Goal: Book appointment/travel/reservation

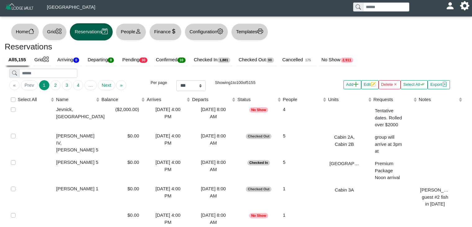
select select "***"
click at [52, 36] on button "Grid" at bounding box center [54, 31] width 25 height 17
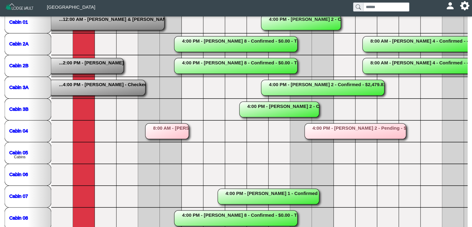
scroll to position [114, 0]
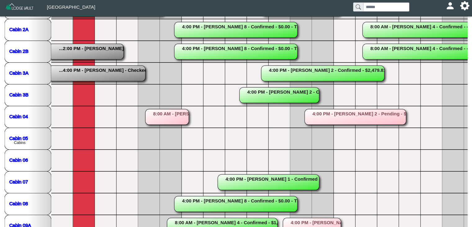
click at [164, 115] on rect at bounding box center [166, 117] width 43 height 16
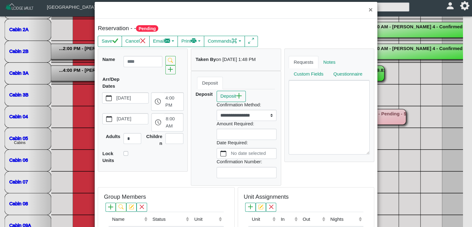
scroll to position [4, 0]
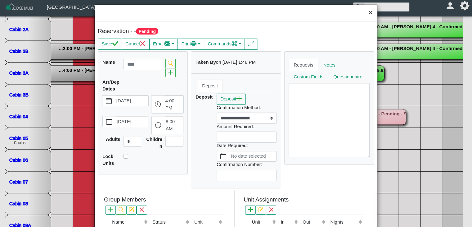
click at [364, 14] on button "×" at bounding box center [370, 13] width 13 height 16
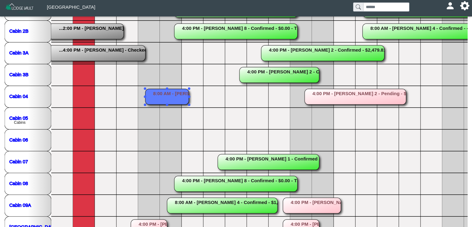
scroll to position [151, 0]
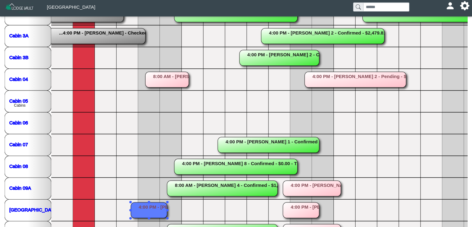
click at [147, 212] on rect at bounding box center [149, 210] width 36 height 16
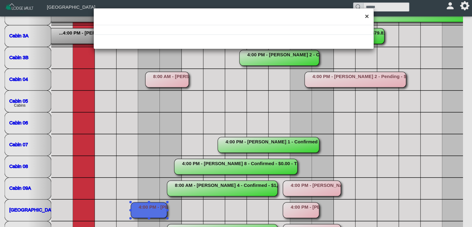
click at [370, 22] on button "×" at bounding box center [366, 16] width 13 height 16
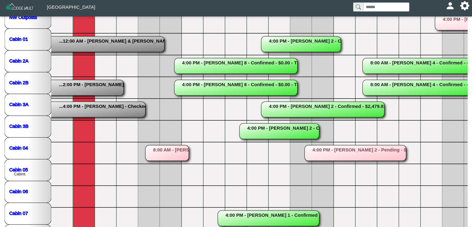
scroll to position [76, 0]
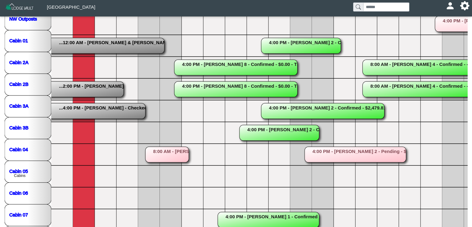
click at [472, 104] on html "Crow Rock Lodge [EMAIL_ADDRESS][DOMAIN_NAME] Profile Sign Out Home Grid Reserva…" at bounding box center [236, 123] width 472 height 398
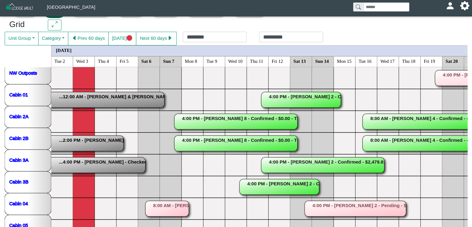
scroll to position [11, 0]
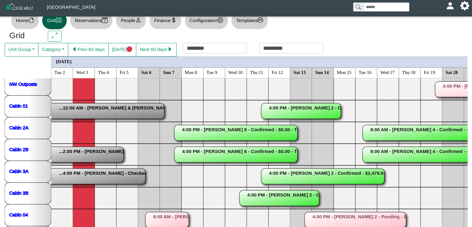
click at [162, 216] on rect at bounding box center [166, 220] width 43 height 16
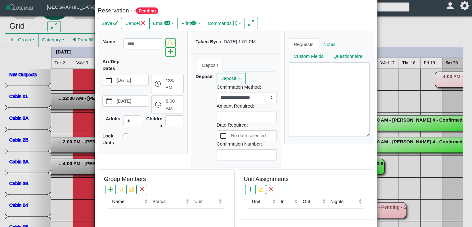
scroll to position [0, 0]
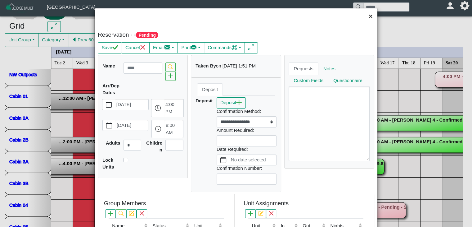
click at [367, 15] on button "×" at bounding box center [370, 16] width 13 height 16
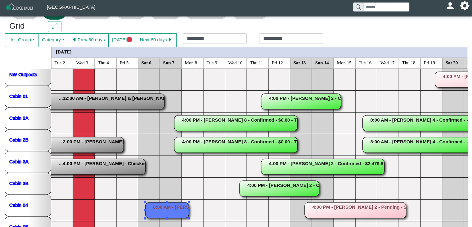
click at [177, 202] on rect at bounding box center [166, 210] width 43 height 16
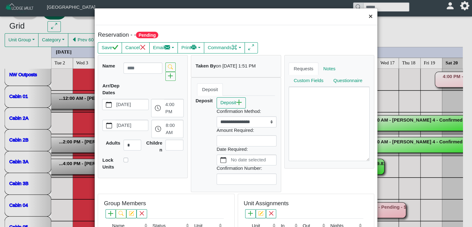
click at [364, 14] on button "×" at bounding box center [370, 16] width 13 height 16
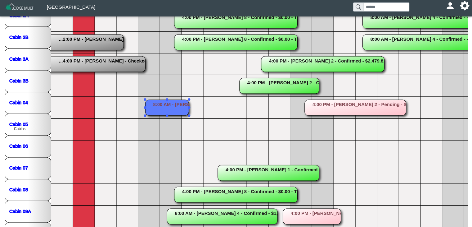
scroll to position [171, 0]
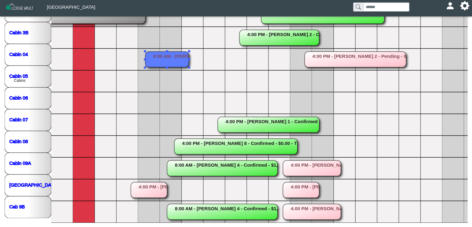
click at [154, 183] on rect at bounding box center [149, 190] width 36 height 16
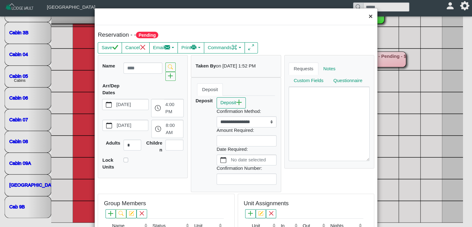
click at [364, 16] on button "×" at bounding box center [370, 16] width 13 height 16
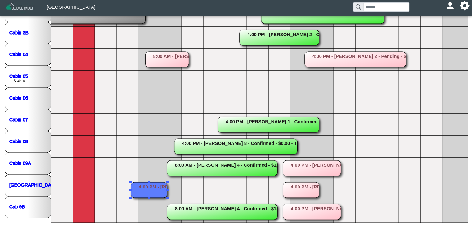
click at [143, 182] on rect at bounding box center [149, 190] width 36 height 16
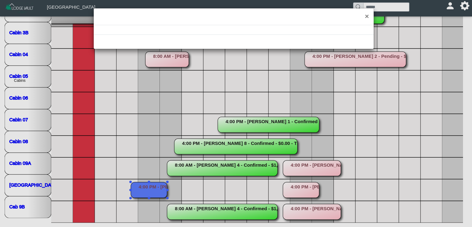
click at [143, 182] on div "×" at bounding box center [236, 113] width 472 height 227
click at [364, 18] on button "×" at bounding box center [366, 16] width 13 height 16
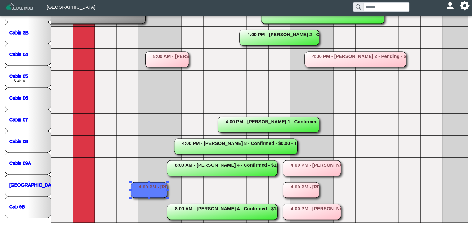
click at [142, 182] on rect at bounding box center [149, 190] width 36 height 16
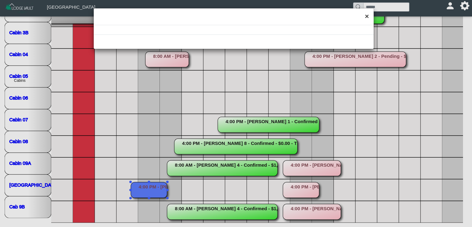
click at [363, 16] on button "×" at bounding box center [366, 16] width 13 height 16
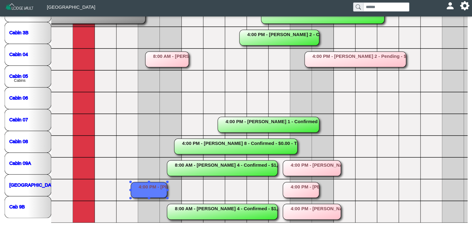
scroll to position [0, 0]
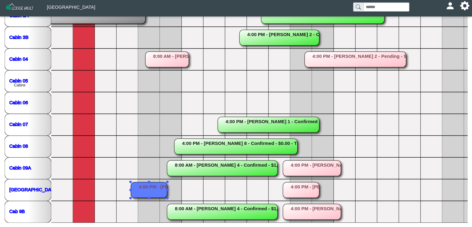
click at [144, 189] on rect at bounding box center [149, 190] width 36 height 16
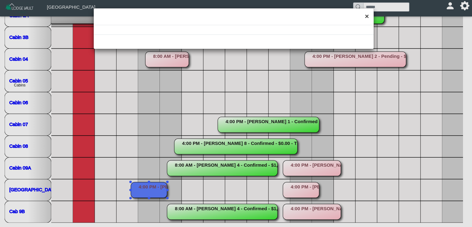
click at [367, 20] on button "×" at bounding box center [366, 16] width 13 height 16
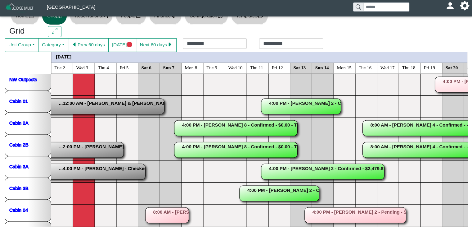
scroll to position [14, 0]
